Goal: Task Accomplishment & Management: Manage account settings

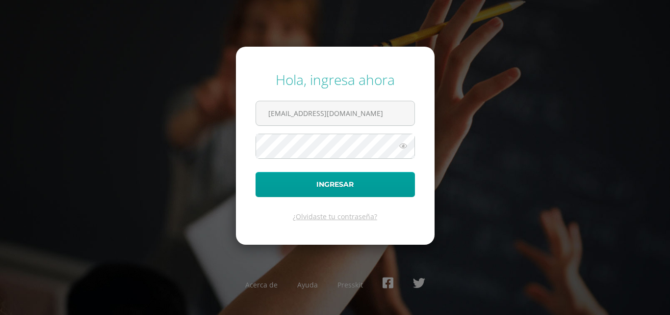
drag, startPoint x: 365, startPoint y: 118, endPoint x: 173, endPoint y: 121, distance: 192.4
click at [173, 121] on div "Hola, ingresa ahora [EMAIL_ADDRESS][DOMAIN_NAME] Ingresar ¿Olvidaste tu contras…" at bounding box center [335, 156] width 633 height 189
click at [284, 118] on input "text" at bounding box center [335, 113] width 159 height 24
type input "[EMAIL_ADDRESS][DOMAIN_NAME]"
click at [256, 172] on button "Ingresar" at bounding box center [336, 184] width 160 height 25
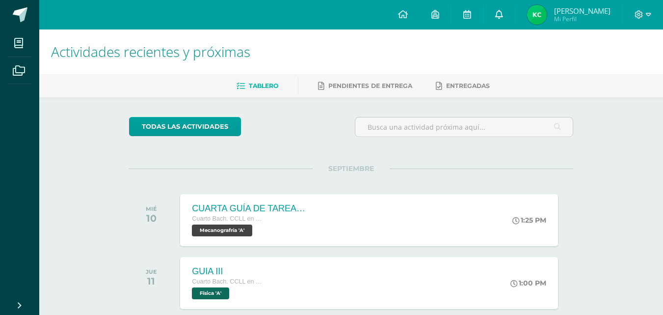
click at [500, 24] on link at bounding box center [498, 14] width 31 height 29
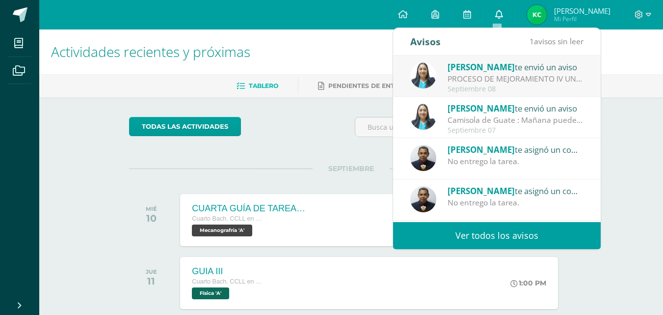
click at [490, 5] on link at bounding box center [498, 14] width 31 height 29
click at [500, 14] on icon at bounding box center [499, 14] width 8 height 9
click at [299, 172] on div "SEPTIEMBRE MIÉ 10 CUARTA GUÍA DE TAREAS DEL CUARTO BIMESTRE Cuarto [PERSON_NAME…" at bounding box center [351, 207] width 444 height 79
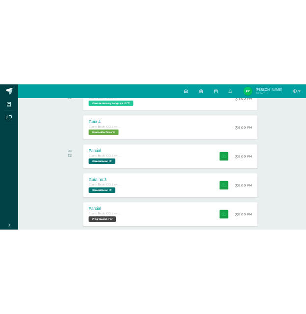
scroll to position [442, 0]
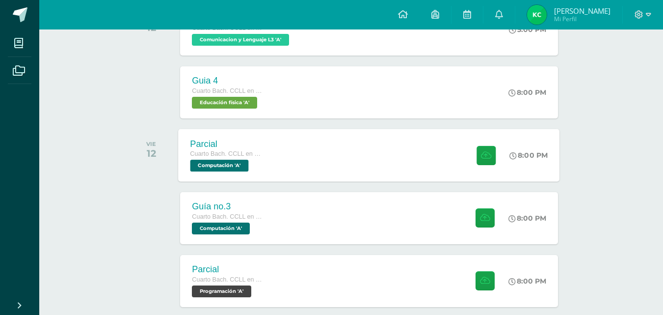
click at [268, 155] on div "Parcial Cuarto [PERSON_NAME]. CCLL en Computación Computación 'A'" at bounding box center [228, 155] width 98 height 53
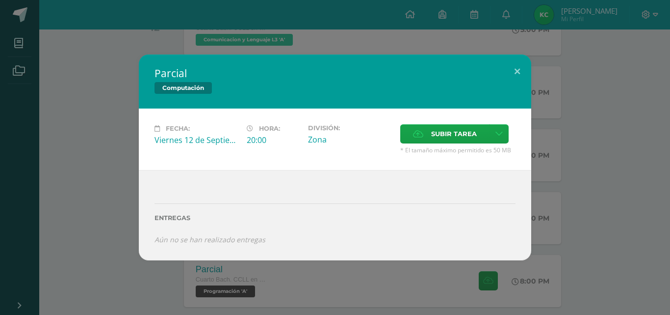
click at [73, 258] on div "Parcial Computación Fecha: [DATE] Hora: 20:00 División: Zona Cancelar" at bounding box center [335, 156] width 663 height 205
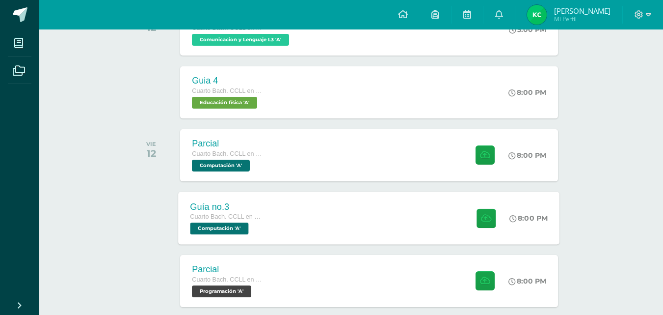
click at [244, 224] on span "Computación 'A'" at bounding box center [219, 228] width 58 height 12
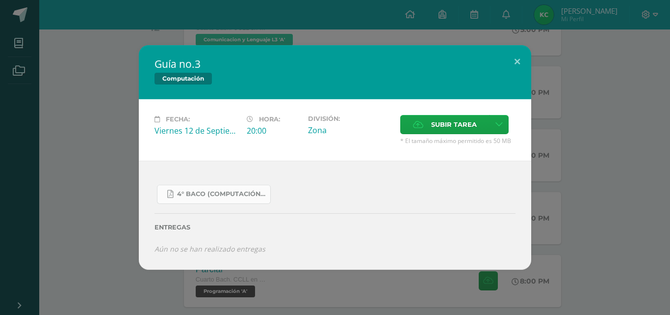
click at [233, 190] on span "4° Baco (Computación).pdf" at bounding box center [221, 194] width 88 height 8
click at [518, 64] on button at bounding box center [518, 61] width 28 height 33
